Goal: Use online tool/utility: Utilize a website feature to perform a specific function

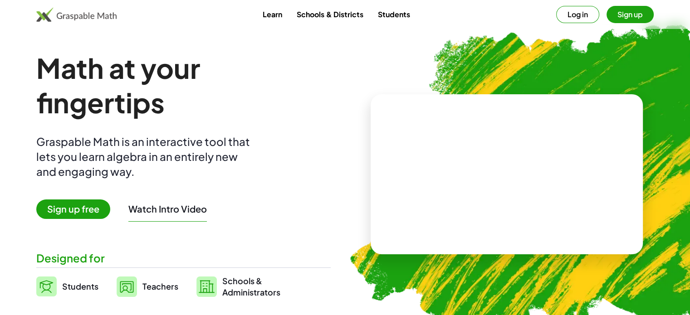
click at [634, 13] on button "Sign up" at bounding box center [629, 14] width 47 height 17
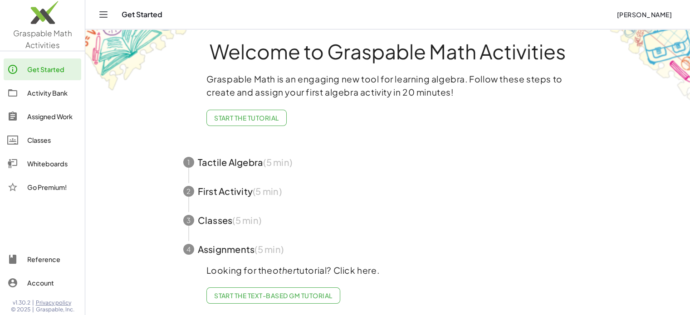
scroll to position [17, 0]
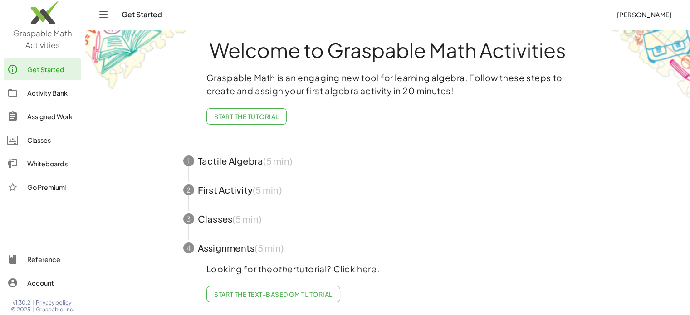
click at [46, 162] on div "Whiteboards" at bounding box center [52, 163] width 50 height 11
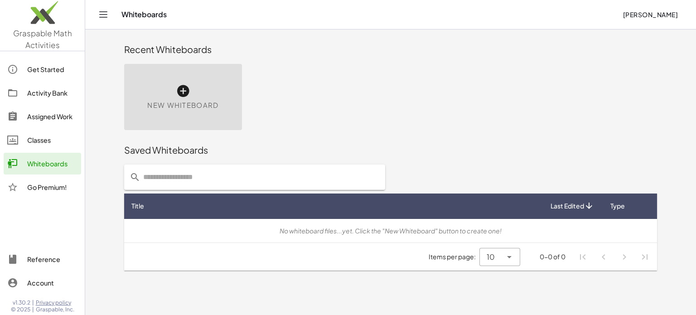
click at [189, 91] on icon at bounding box center [183, 91] width 15 height 15
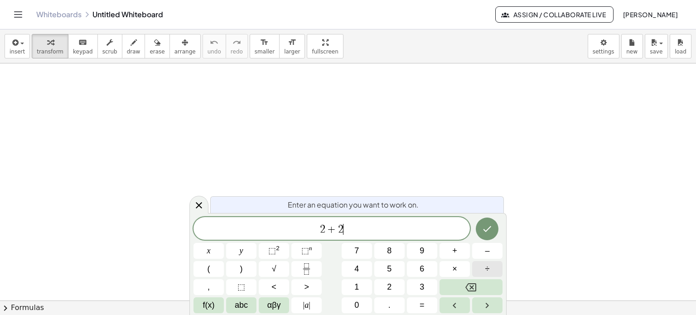
click at [491, 268] on button "÷" at bounding box center [487, 269] width 30 height 16
click at [491, 271] on button "÷" at bounding box center [487, 269] width 30 height 16
click at [489, 230] on icon "Done" at bounding box center [487, 229] width 11 height 11
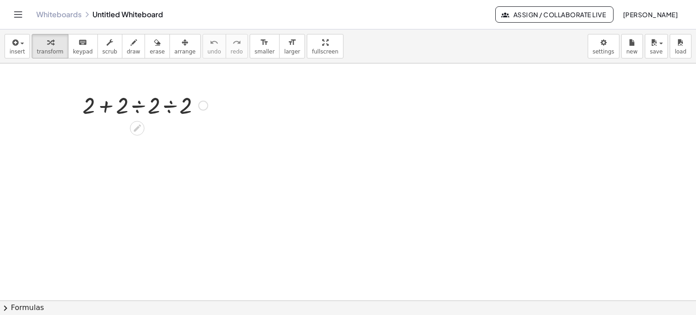
click at [105, 107] on div at bounding box center [145, 104] width 134 height 31
drag, startPoint x: 297, startPoint y: 52, endPoint x: 297, endPoint y: 107, distance: 54.9
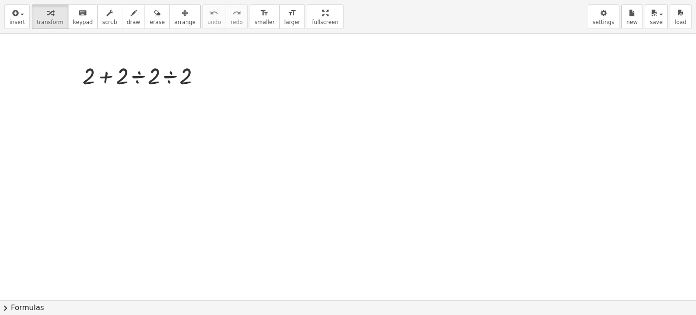
click at [297, 107] on div "insert select one: Math Expression Function Text Youtube Video Graphing Geometr…" at bounding box center [348, 157] width 696 height 315
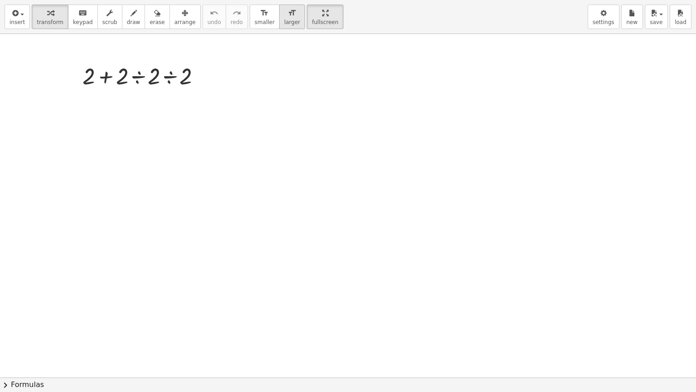
click at [284, 23] on span "larger" at bounding box center [292, 22] width 16 height 6
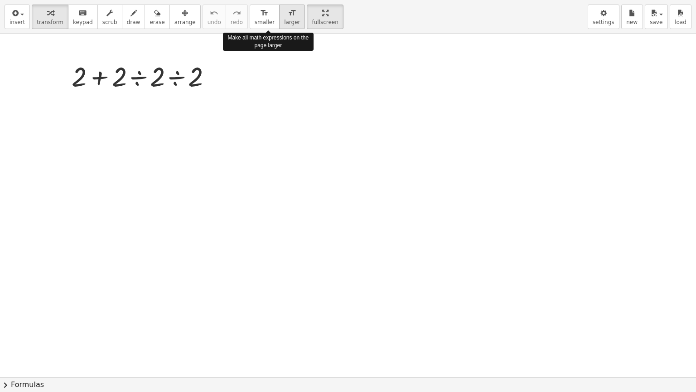
click at [284, 23] on span "larger" at bounding box center [292, 22] width 16 height 6
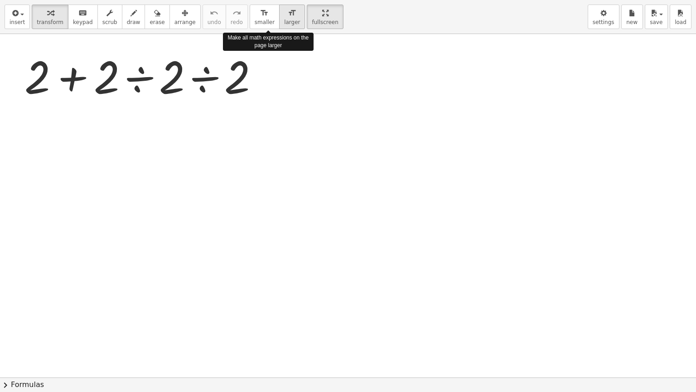
click at [284, 23] on span "larger" at bounding box center [292, 22] width 16 height 6
click at [74, 78] on div at bounding box center [145, 75] width 250 height 58
click at [140, 78] on div at bounding box center [145, 75] width 250 height 58
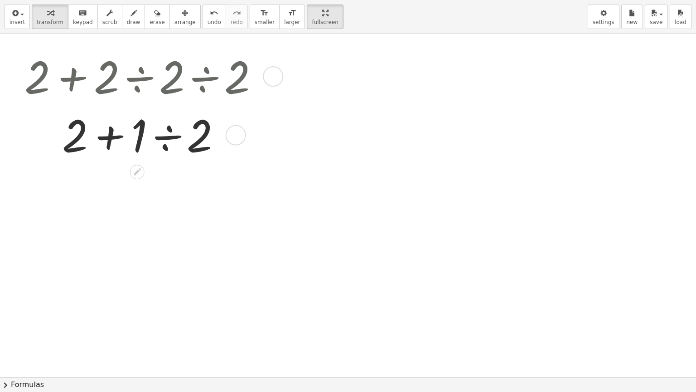
click at [110, 136] on div at bounding box center [145, 134] width 250 height 58
click at [168, 138] on div at bounding box center [145, 134] width 250 height 58
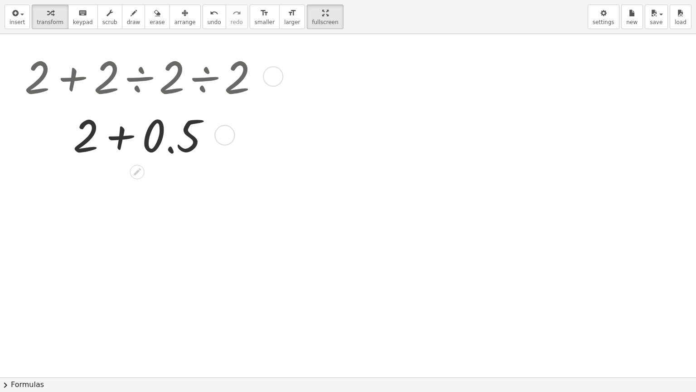
click at [119, 138] on div at bounding box center [145, 134] width 250 height 58
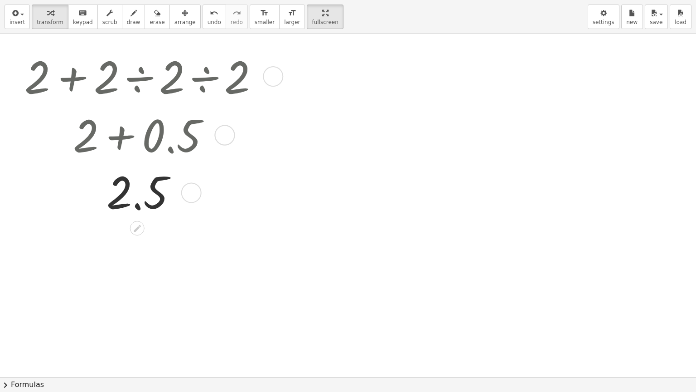
click at [274, 75] on div at bounding box center [273, 76] width 20 height 20
click at [298, 63] on span "Go back to this line" at bounding box center [325, 62] width 54 height 7
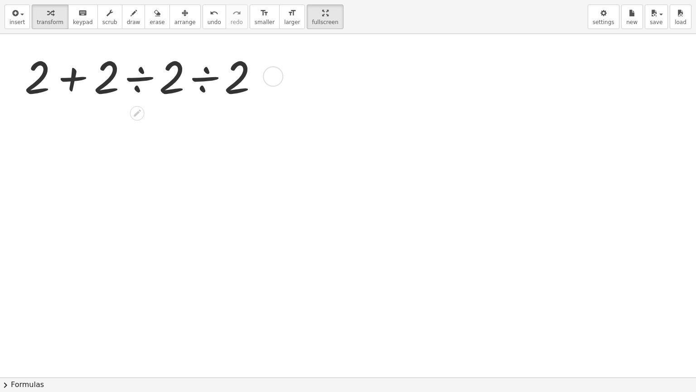
click at [274, 76] on div "Go back to this line Copy line as LaTeX Copy derivation as LaTeX" at bounding box center [273, 76] width 20 height 20
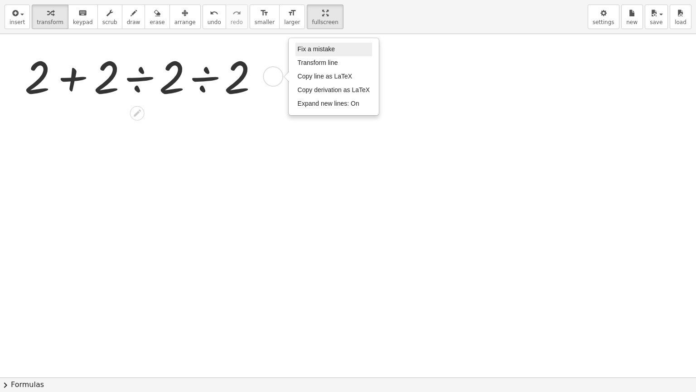
click at [300, 44] on li "Fix a mistake" at bounding box center [334, 50] width 77 height 14
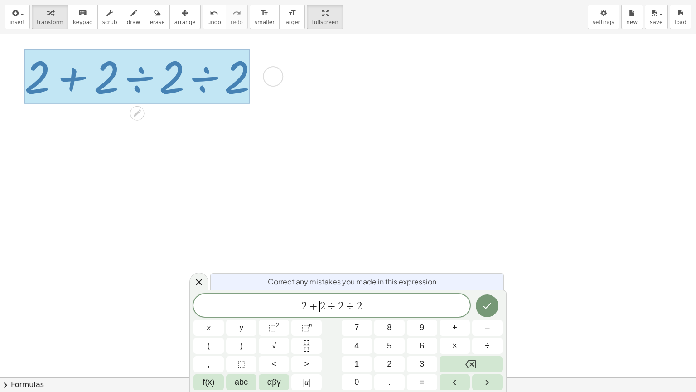
click at [317, 303] on span "+" at bounding box center [313, 306] width 13 height 11
click at [486, 297] on button "Done" at bounding box center [487, 305] width 23 height 23
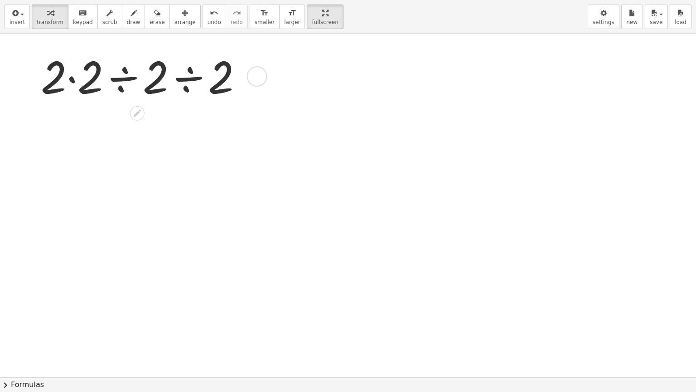
click at [69, 80] on div at bounding box center [145, 75] width 218 height 58
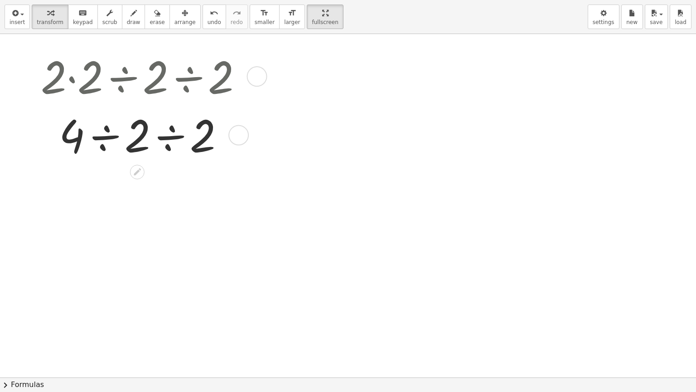
click at [103, 136] on div at bounding box center [145, 134] width 218 height 58
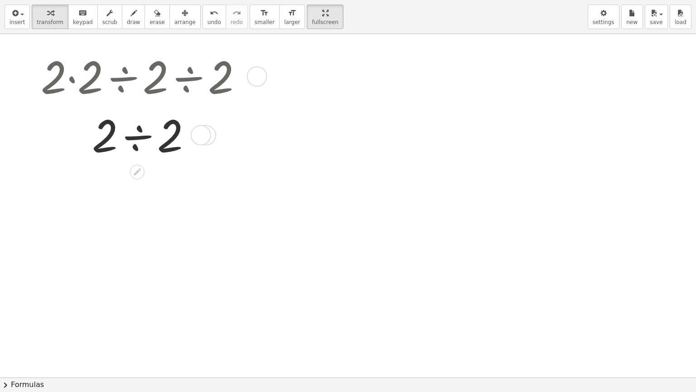
click at [136, 131] on div at bounding box center [145, 134] width 218 height 58
click at [254, 76] on div at bounding box center [257, 76] width 20 height 20
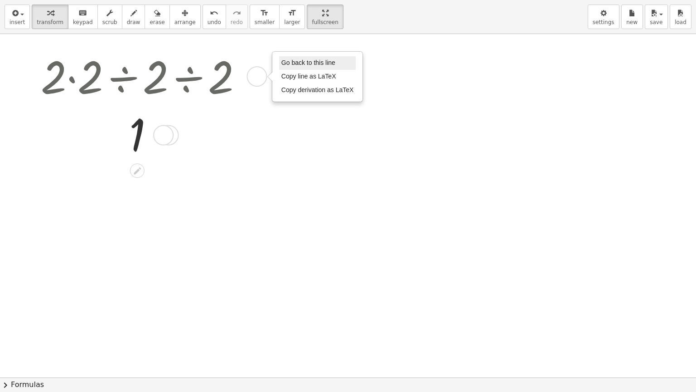
click at [283, 62] on span "Go back to this line" at bounding box center [309, 62] width 54 height 7
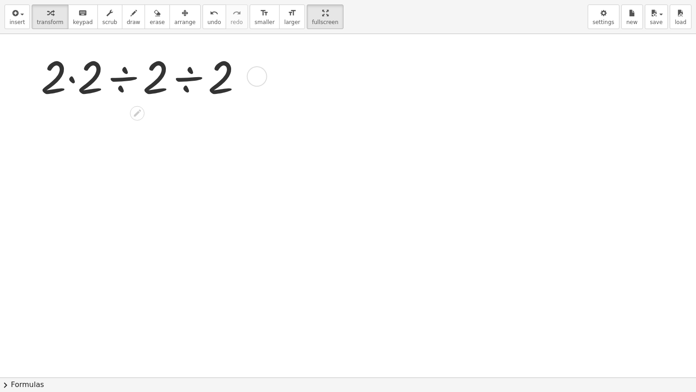
click at [263, 74] on div "Go back to this line Copy line as LaTeX Copy derivation as LaTeX" at bounding box center [257, 76] width 20 height 20
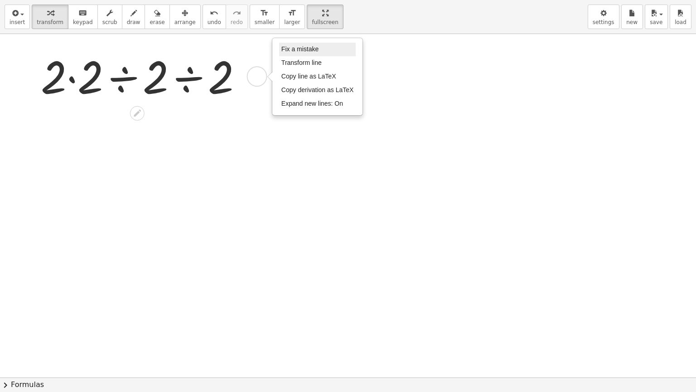
click at [296, 50] on span "Fix a mistake" at bounding box center [300, 48] width 37 height 7
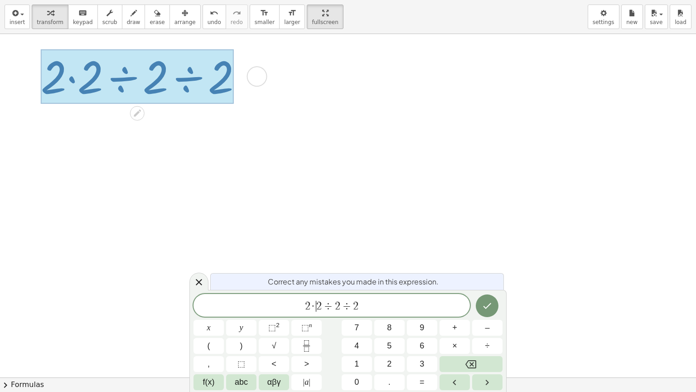
click at [316, 303] on span "·" at bounding box center [314, 306] width 6 height 11
click at [492, 306] on icon "Done" at bounding box center [487, 305] width 11 height 11
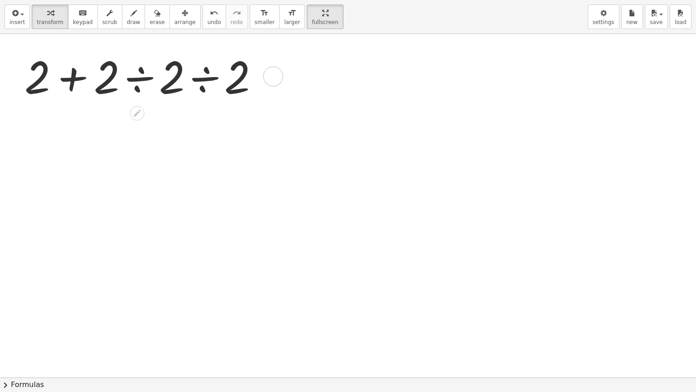
click at [276, 73] on div "Fix a mistake Transform line Copy line as LaTeX Copy derivation as LaTeX Expand…" at bounding box center [273, 76] width 20 height 20
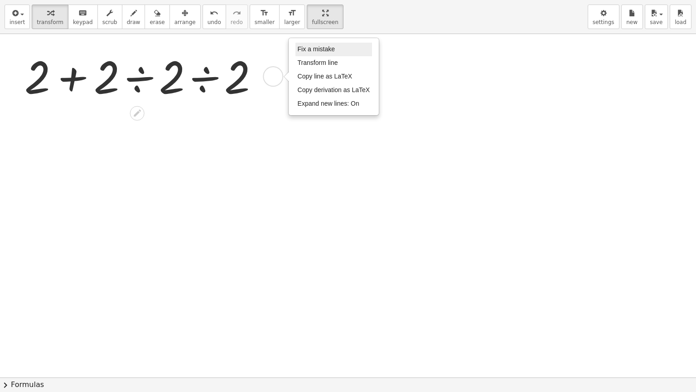
click at [310, 48] on span "Fix a mistake" at bounding box center [316, 48] width 37 height 7
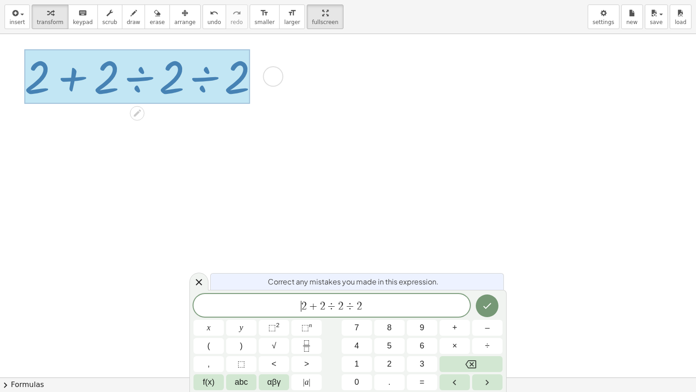
click at [301, 305] on span "2" at bounding box center [303, 306] width 5 height 11
click at [326, 303] on span "÷" at bounding box center [332, 305] width 13 height 11
click at [491, 301] on icon "Done" at bounding box center [487, 304] width 11 height 11
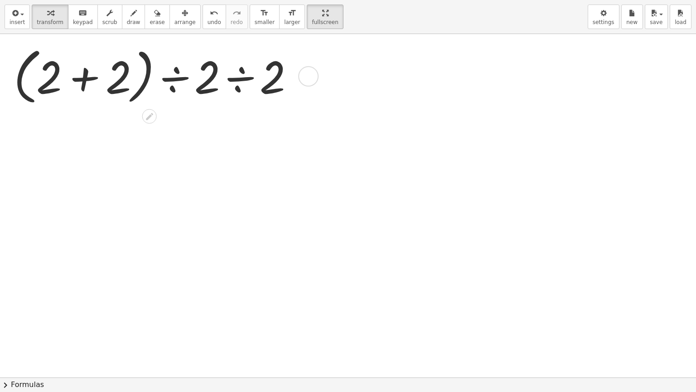
click at [82, 77] on div at bounding box center [157, 76] width 297 height 66
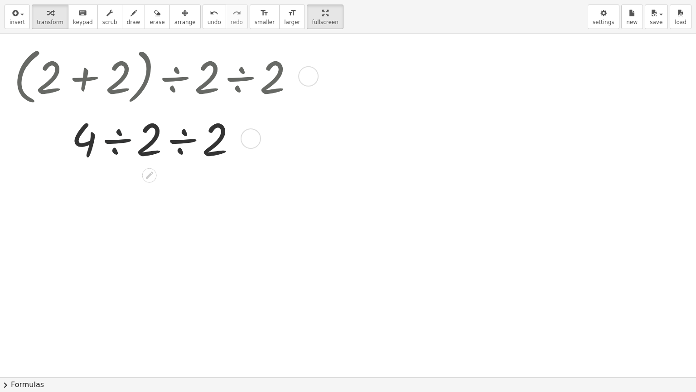
click at [114, 141] on div at bounding box center [157, 137] width 297 height 58
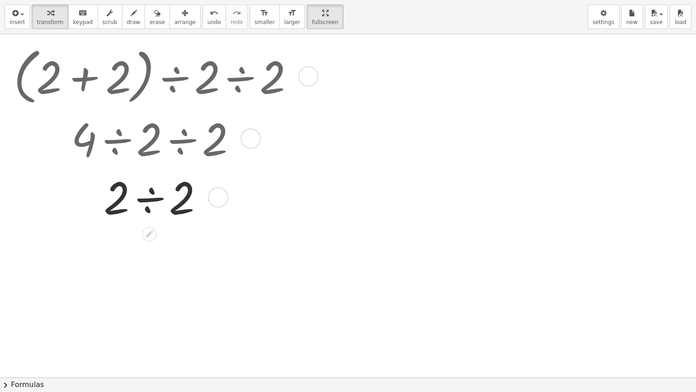
click at [152, 201] on div at bounding box center [157, 196] width 297 height 58
click at [24, 23] on button "insert" at bounding box center [17, 17] width 25 height 24
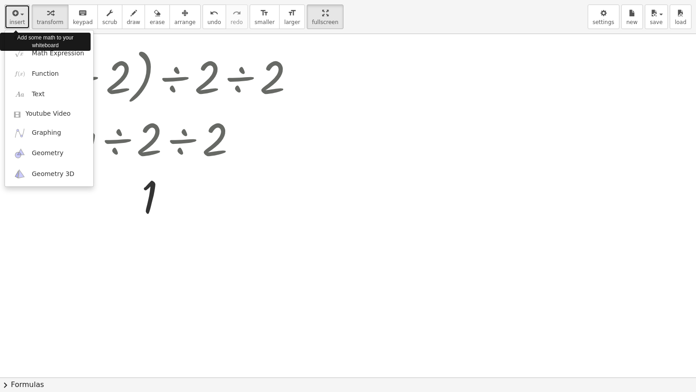
click at [24, 23] on button "insert" at bounding box center [17, 17] width 25 height 24
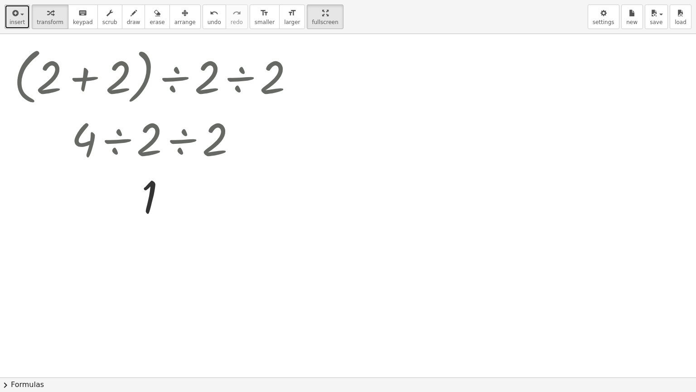
click at [16, 22] on span "insert" at bounding box center [17, 22] width 15 height 6
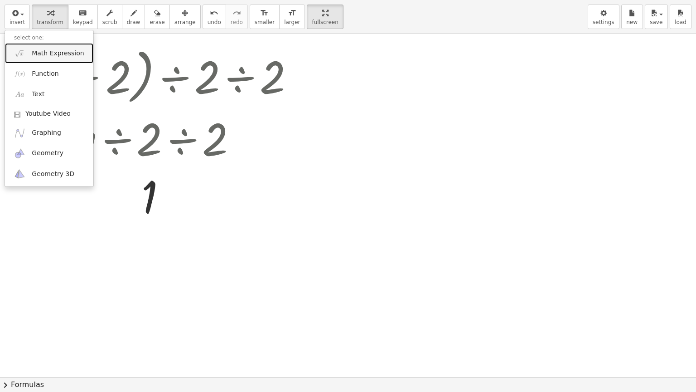
click at [61, 59] on link "Math Expression" at bounding box center [49, 53] width 88 height 20
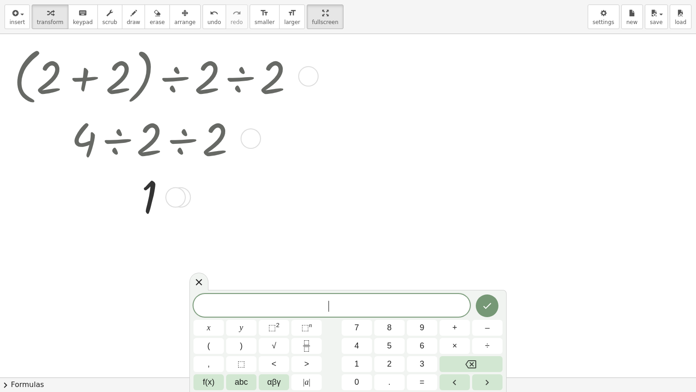
click at [304, 72] on div at bounding box center [308, 76] width 20 height 20
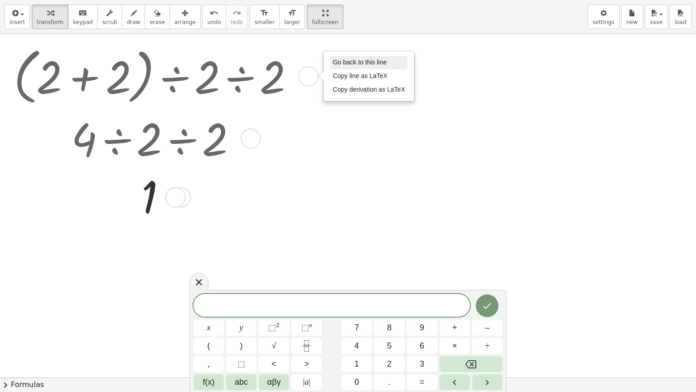
click at [355, 63] on span "Go back to this line" at bounding box center [360, 61] width 54 height 7
